Goal: Information Seeking & Learning: Compare options

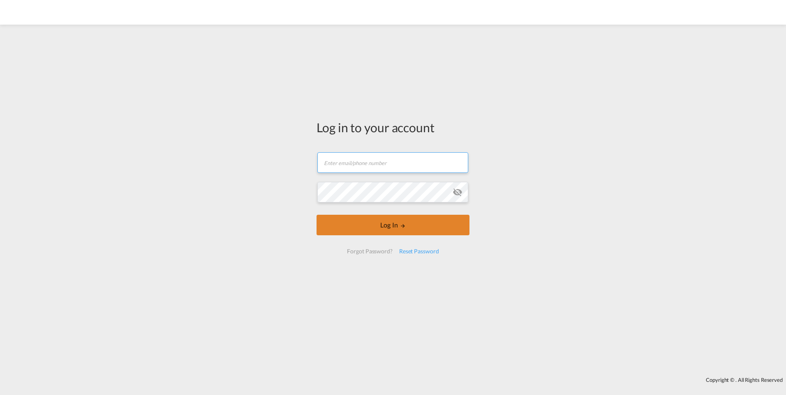
type input "[PERSON_NAME][EMAIL_ADDRESS][PERSON_NAME][DOMAIN_NAME]"
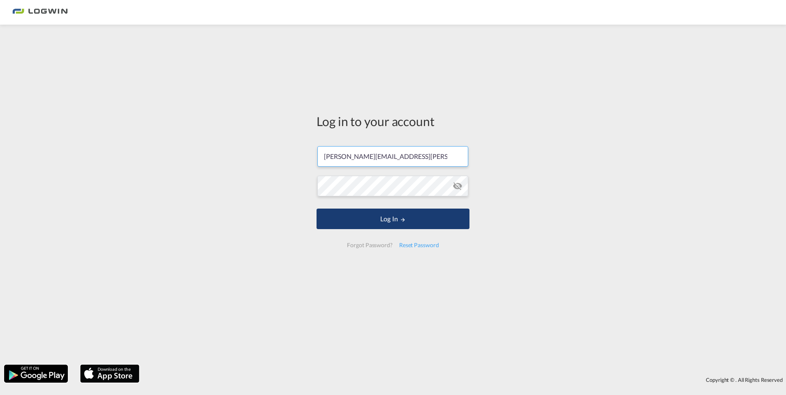
click at [409, 227] on button "Log In" at bounding box center [393, 219] width 153 height 21
